Goal: Task Accomplishment & Management: Manage account settings

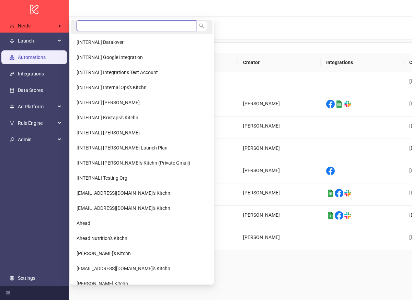
click at [94, 27] on input "search" at bounding box center [137, 25] width 120 height 11
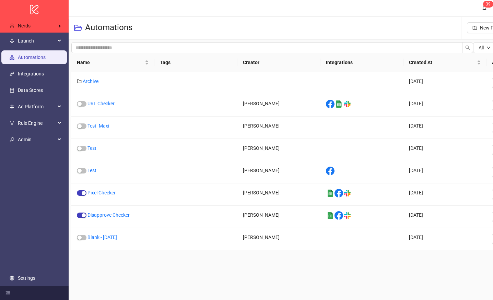
type input "******"
click at [125, 39] on div "Automations" at bounding box center [106, 27] width 64 height 23
click at [118, 44] on li "Petlab Co's" at bounding box center [110, 42] width 78 height 14
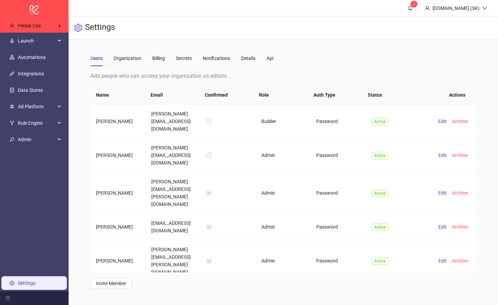
click at [256, 58] on div "Users Organization Billing Secrets Notifications Details Api" at bounding box center [182, 58] width 183 height 16
click at [255, 58] on div "Details" at bounding box center [248, 59] width 14 height 8
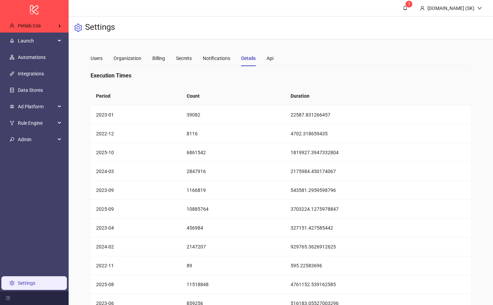
drag, startPoint x: 311, startPoint y: 153, endPoint x: 287, endPoint y: 153, distance: 23.3
click at [287, 153] on td "1819927.3947332804" at bounding box center [378, 152] width 186 height 19
copy td "1819927"
click at [428, 108] on td "22587.831266457" at bounding box center [378, 115] width 186 height 19
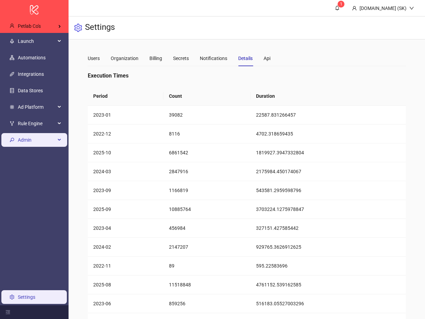
drag, startPoint x: 24, startPoint y: 187, endPoint x: 7, endPoint y: 142, distance: 47.9
click at [24, 187] on ul "Launch Automations Integrations Data Stores Ad Platform Rule Engine Admin Setti…" at bounding box center [34, 169] width 69 height 272
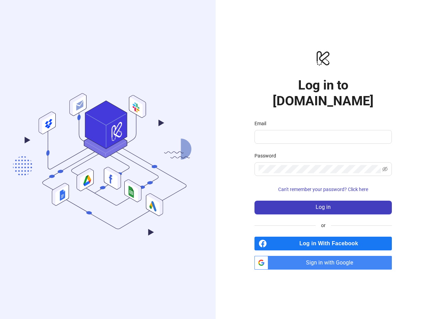
click at [311, 256] on span "Sign in with Google" at bounding box center [331, 263] width 121 height 14
